Goal: Task Accomplishment & Management: Use online tool/utility

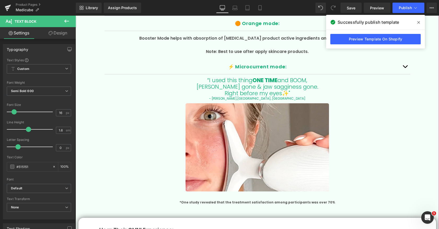
scroll to position [1281, 0]
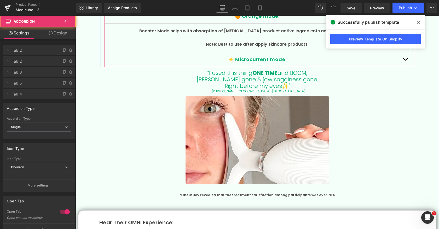
click at [405, 57] on button "button" at bounding box center [404, 59] width 10 height 15
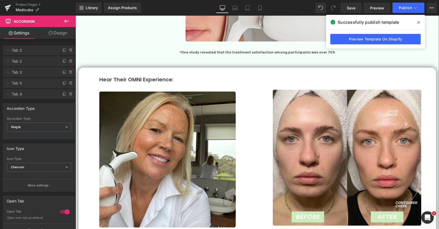
scroll to position [1431, 0]
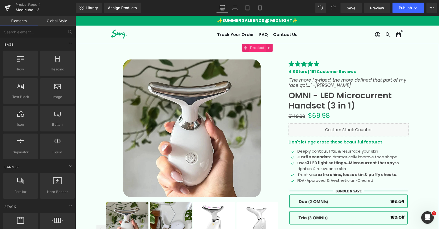
click at [256, 47] on span "Product" at bounding box center [257, 48] width 17 height 8
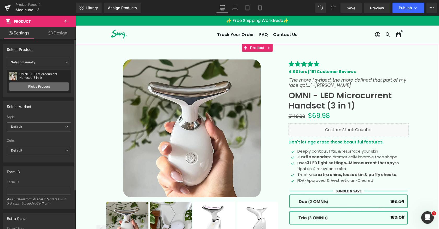
click at [48, 87] on link "Pick a Product" at bounding box center [39, 87] width 60 height 8
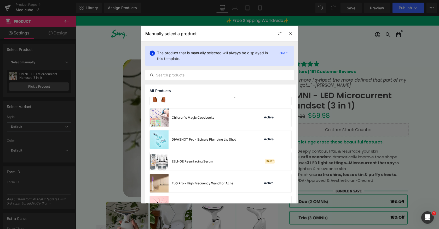
scroll to position [80, 0]
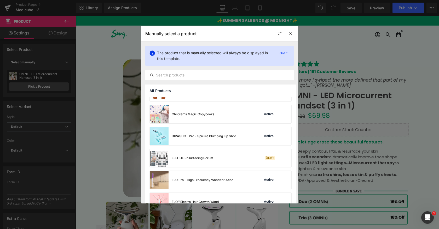
click at [208, 81] on div "The product that is manually selected will always be displayed in this template…" at bounding box center [219, 63] width 157 height 43
click at [207, 78] on input "text" at bounding box center [219, 75] width 148 height 6
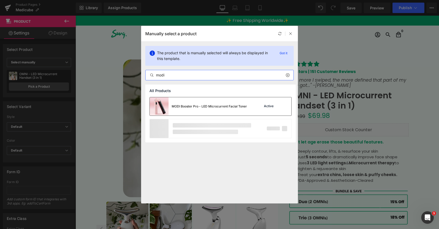
type input "modi"
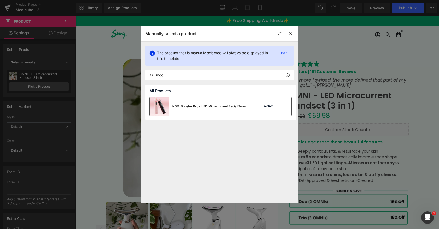
drag, startPoint x: 217, startPoint y: 108, endPoint x: 142, endPoint y: 92, distance: 77.1
click at [217, 108] on div "MODI Booster Pro - LED Microcurrent Facial Toner" at bounding box center [209, 106] width 75 height 5
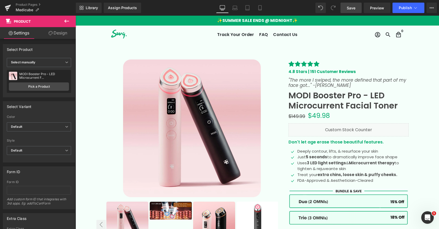
click at [351, 9] on span "Save" at bounding box center [350, 7] width 9 height 5
